Goal: Information Seeking & Learning: Learn about a topic

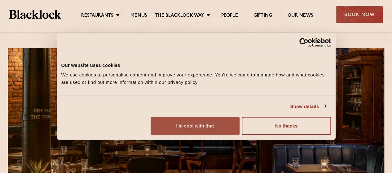
click at [240, 131] on button "I'm cool with that" at bounding box center [195, 126] width 89 height 18
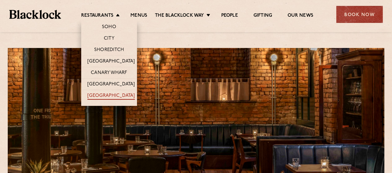
click at [118, 95] on link "[GEOGRAPHIC_DATA]" at bounding box center [110, 96] width 47 height 7
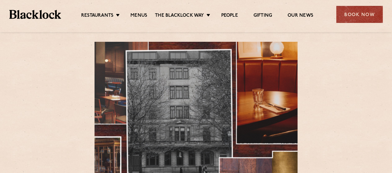
scroll to position [152, 0]
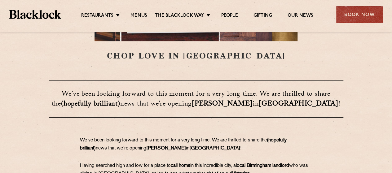
click at [325, 111] on h3 "​​​​​​​We’ve been looking forward to this moment for a very long time. We are t…" at bounding box center [196, 99] width 294 height 38
click at [137, 15] on link "Menus" at bounding box center [138, 16] width 17 height 7
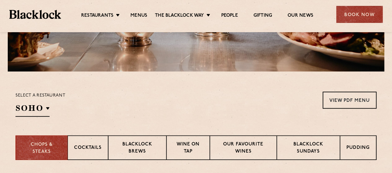
scroll to position [303, 0]
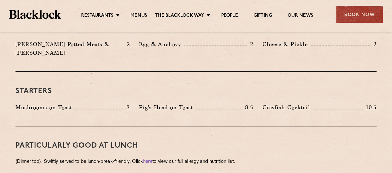
click at [280, 72] on div "Starters Mushrooms on Toast 8 Pig's Head on Toast 8.5 Crayfish Cocktail 10.5" at bounding box center [195, 99] width 361 height 55
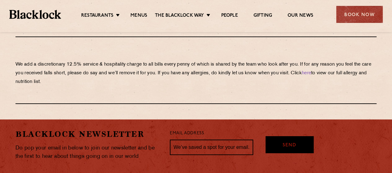
scroll to position [948, 0]
